Goal: Information Seeking & Learning: Find specific page/section

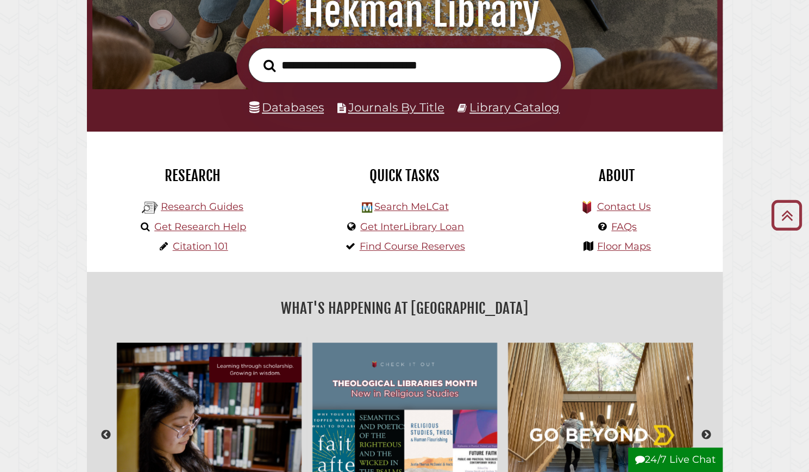
scroll to position [75, 0]
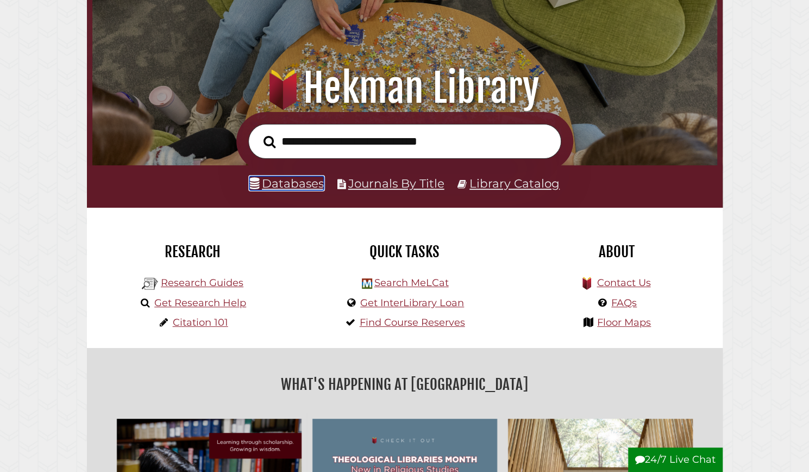
click at [297, 189] on link "Databases" at bounding box center [286, 183] width 74 height 14
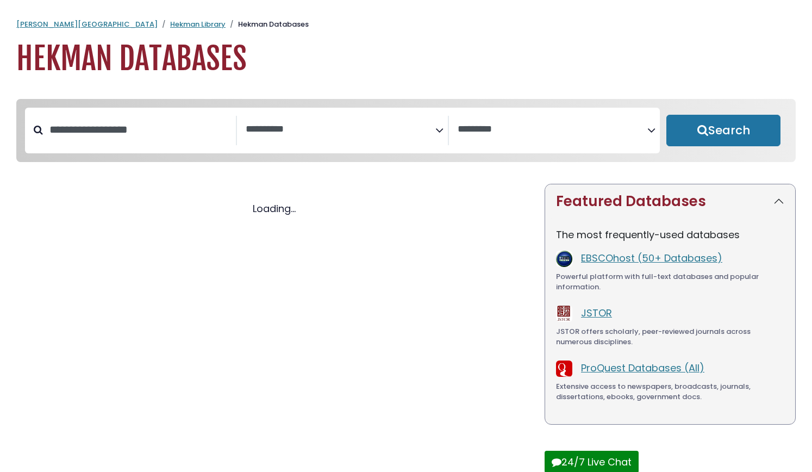
select select "Database Subject Filter"
select select "Database Vendors Filter"
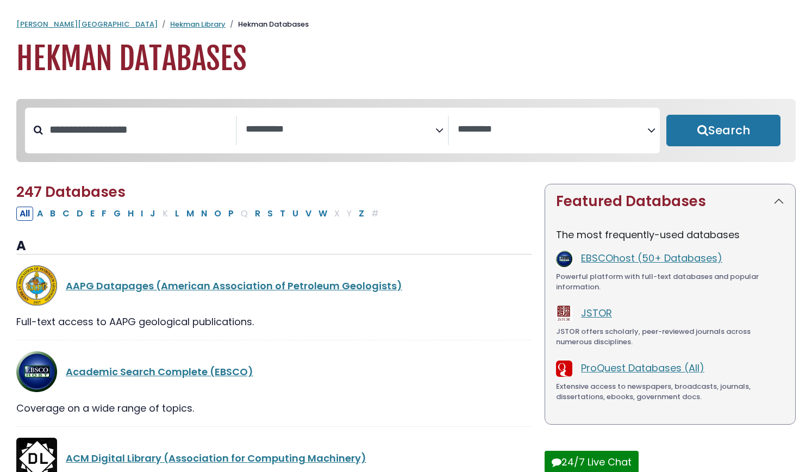
select select "Database Subject Filter"
select select "Database Vendors Filter"
click at [701, 124] on button "Search" at bounding box center [723, 131] width 114 height 32
select select "Database Subject Filter"
select select "Database Vendors Filter"
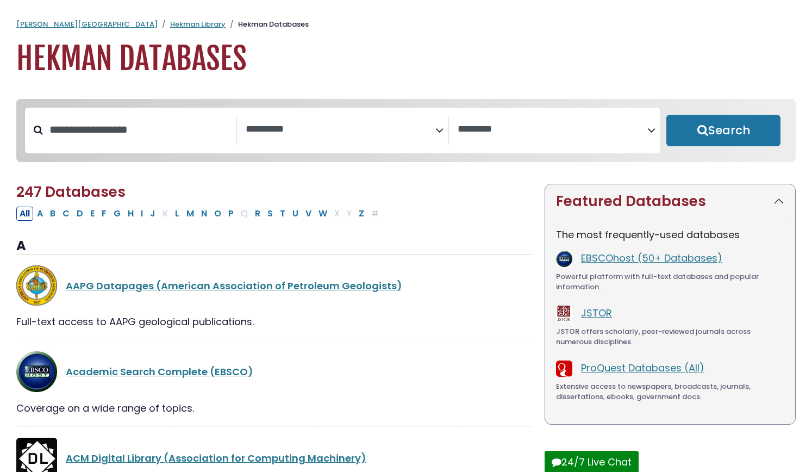
click at [702, 149] on div "Clear Filters Search" at bounding box center [723, 131] width 127 height 46
click at [701, 125] on button "Search" at bounding box center [723, 131] width 114 height 32
select select "Database Subject Filter"
select select "Database Vendors Filter"
click at [153, 132] on input "Search database by title or keyword" at bounding box center [139, 130] width 193 height 18
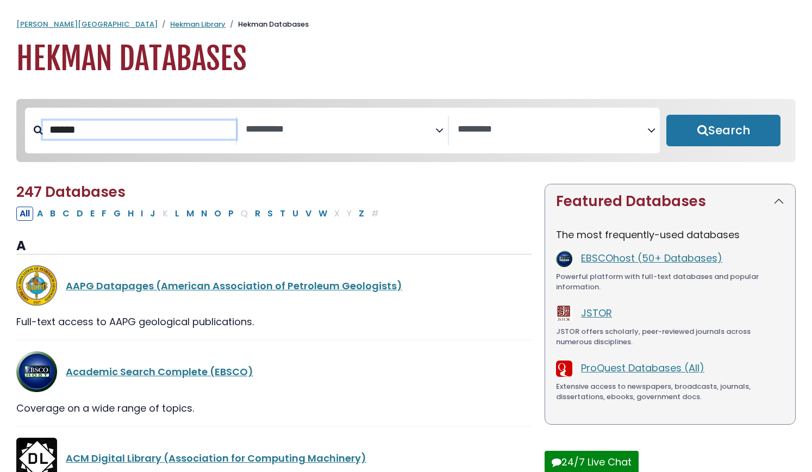
type input "******"
click at [666, 115] on button "Search" at bounding box center [723, 131] width 114 height 32
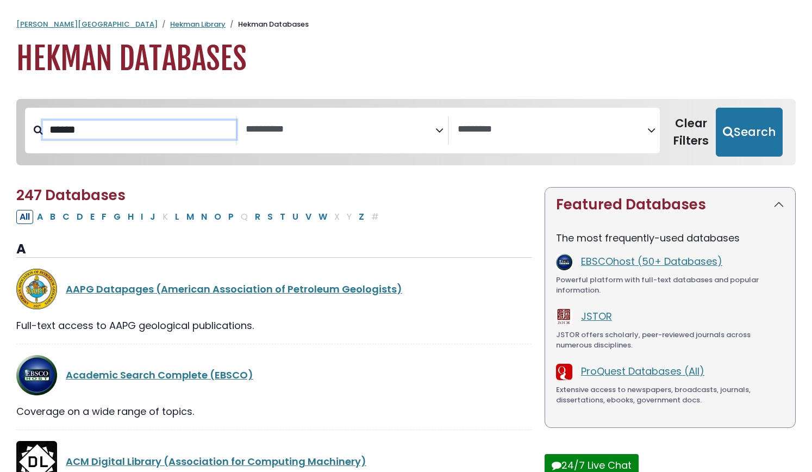
select select "Database Subject Filter"
select select "Database Vendors Filter"
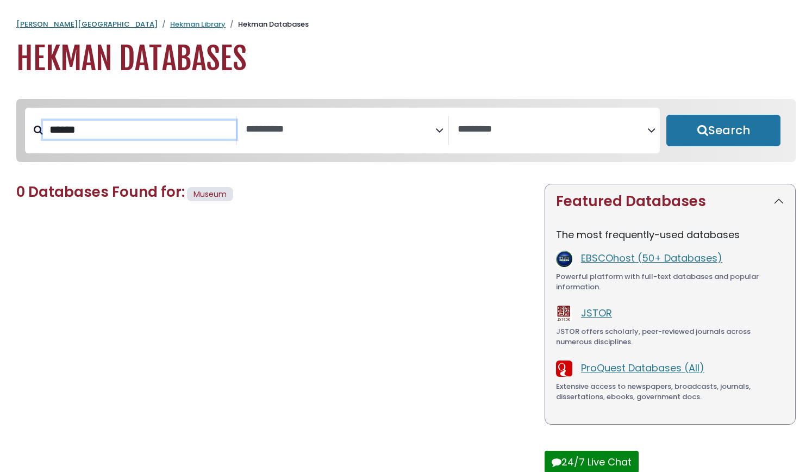
select select "Database Subject Filter"
select select "Database Vendors Filter"
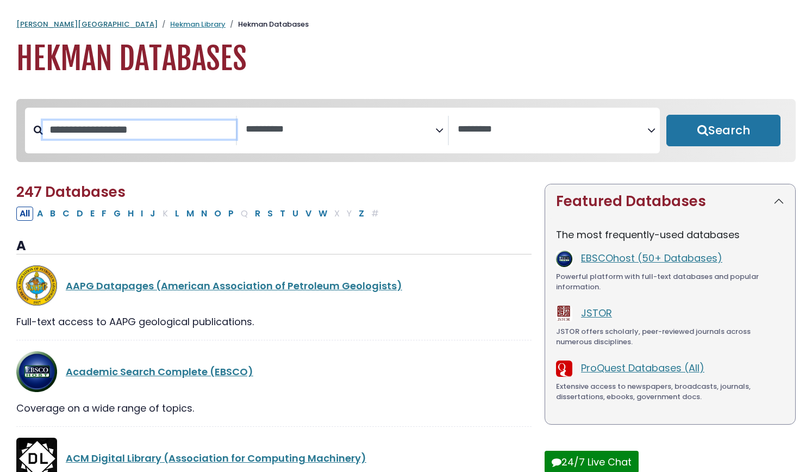
select select "Database Subject Filter"
select select "Database Vendors Filter"
select select "Database Subject Filter"
select select "Database Vendors Filter"
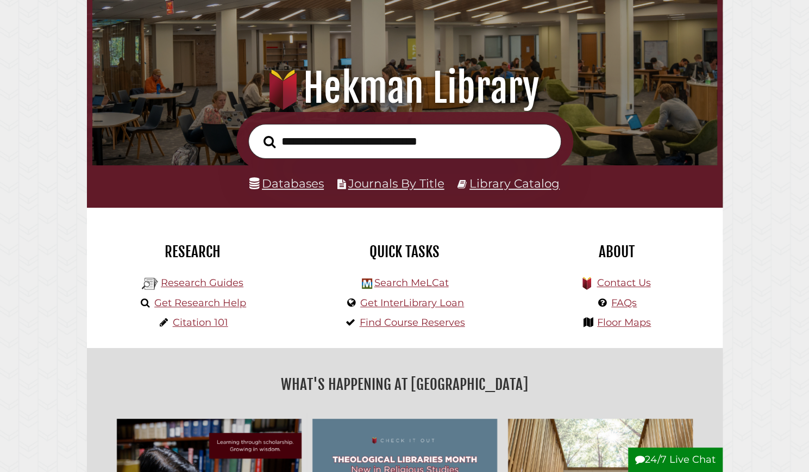
scroll to position [206, 619]
click at [319, 141] on input "text" at bounding box center [404, 141] width 313 height 35
